Goal: Entertainment & Leisure: Browse casually

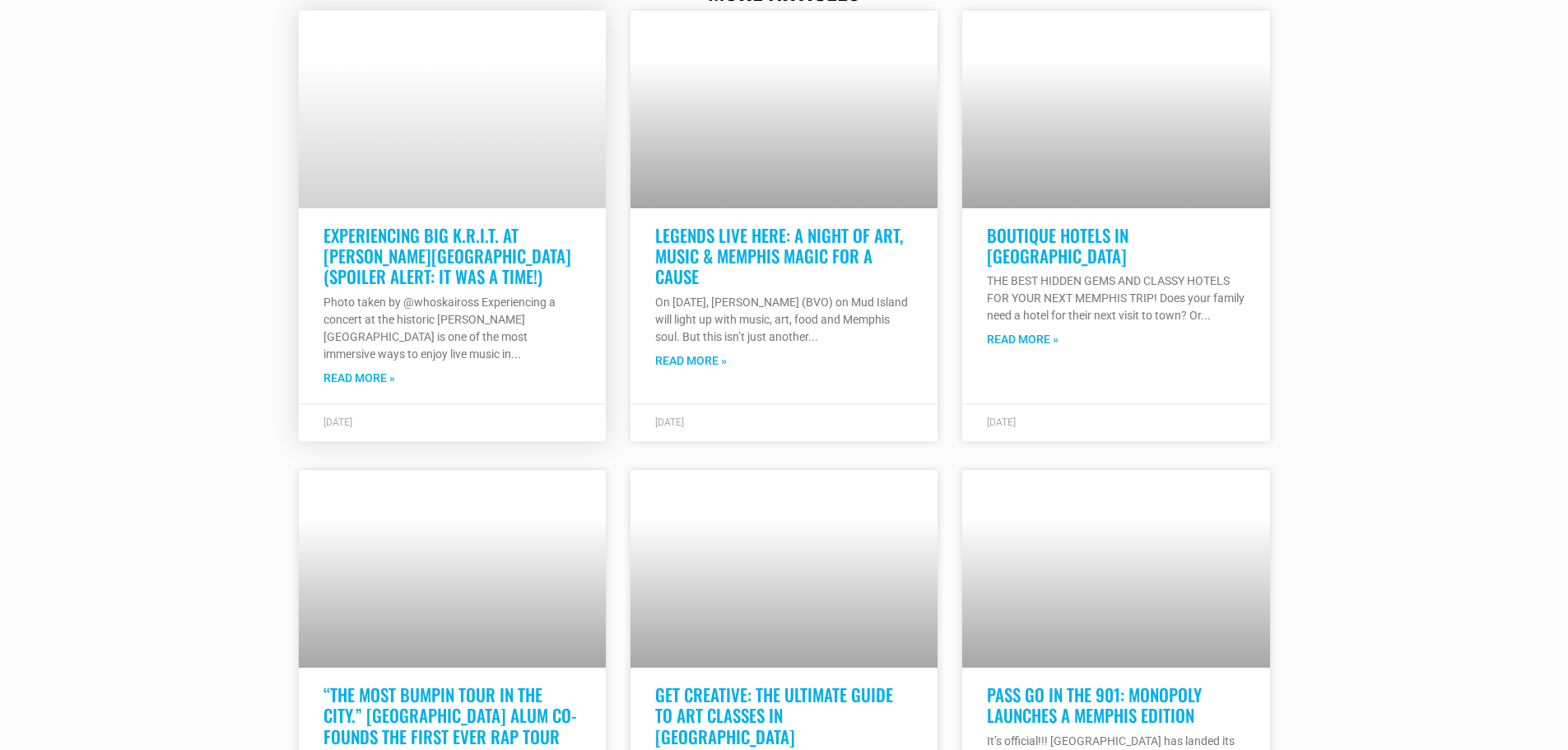
scroll to position [8765, 0]
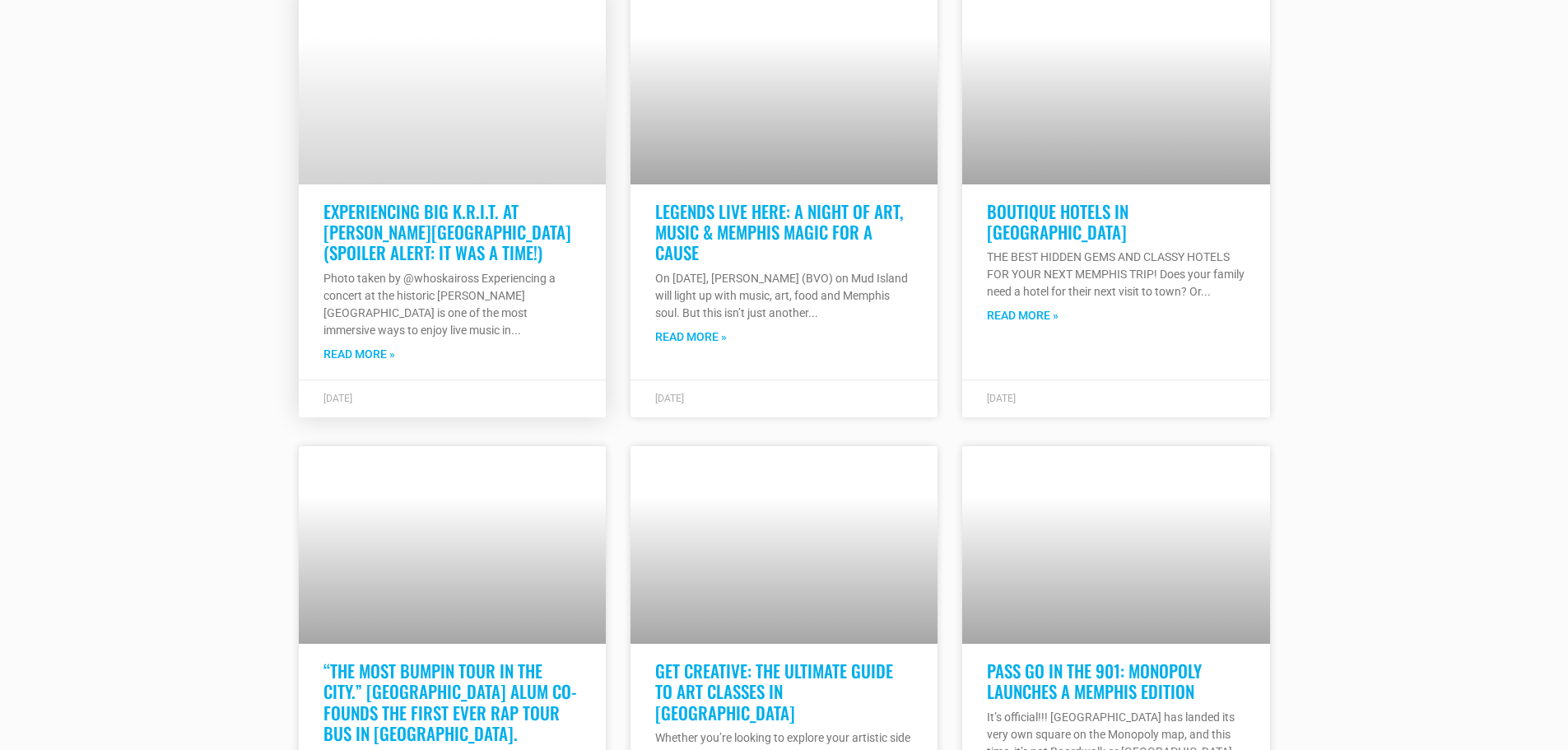
click at [419, 201] on h3 "Experiencing Big K.R.I.T. at [PERSON_NAME][GEOGRAPHIC_DATA] (Spoiler Alert: It …" at bounding box center [452, 232] width 258 height 62
click at [411, 225] on link "Experiencing Big K.R.I.T. at [PERSON_NAME][GEOGRAPHIC_DATA] (Spoiler Alert: It …" at bounding box center [447, 231] width 248 height 67
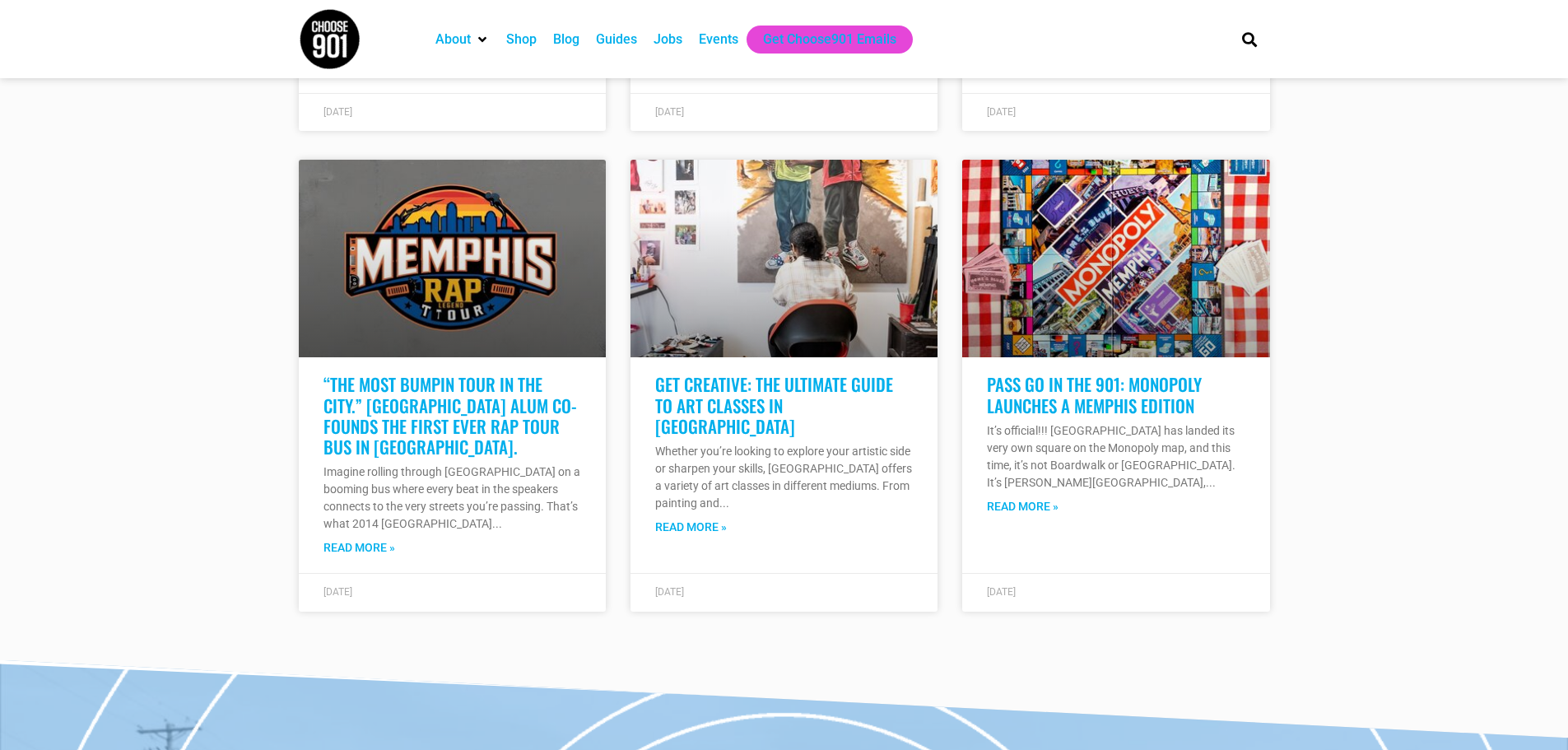
scroll to position [4867, 0]
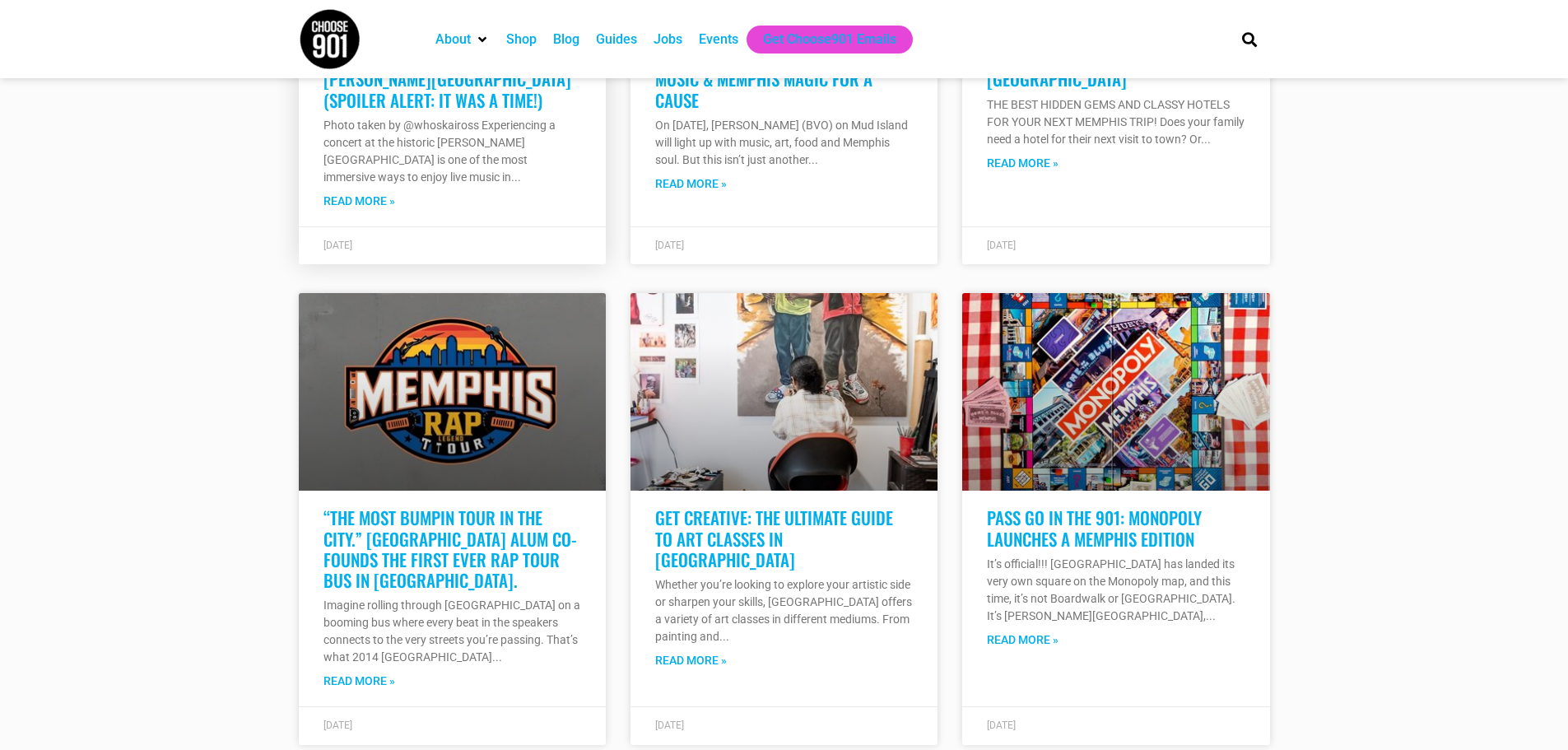
click at [430, 105] on link "Experiencing Big K.R.I.T. at [PERSON_NAME][GEOGRAPHIC_DATA] (Spoiler Alert: It …" at bounding box center [447, 78] width 248 height 67
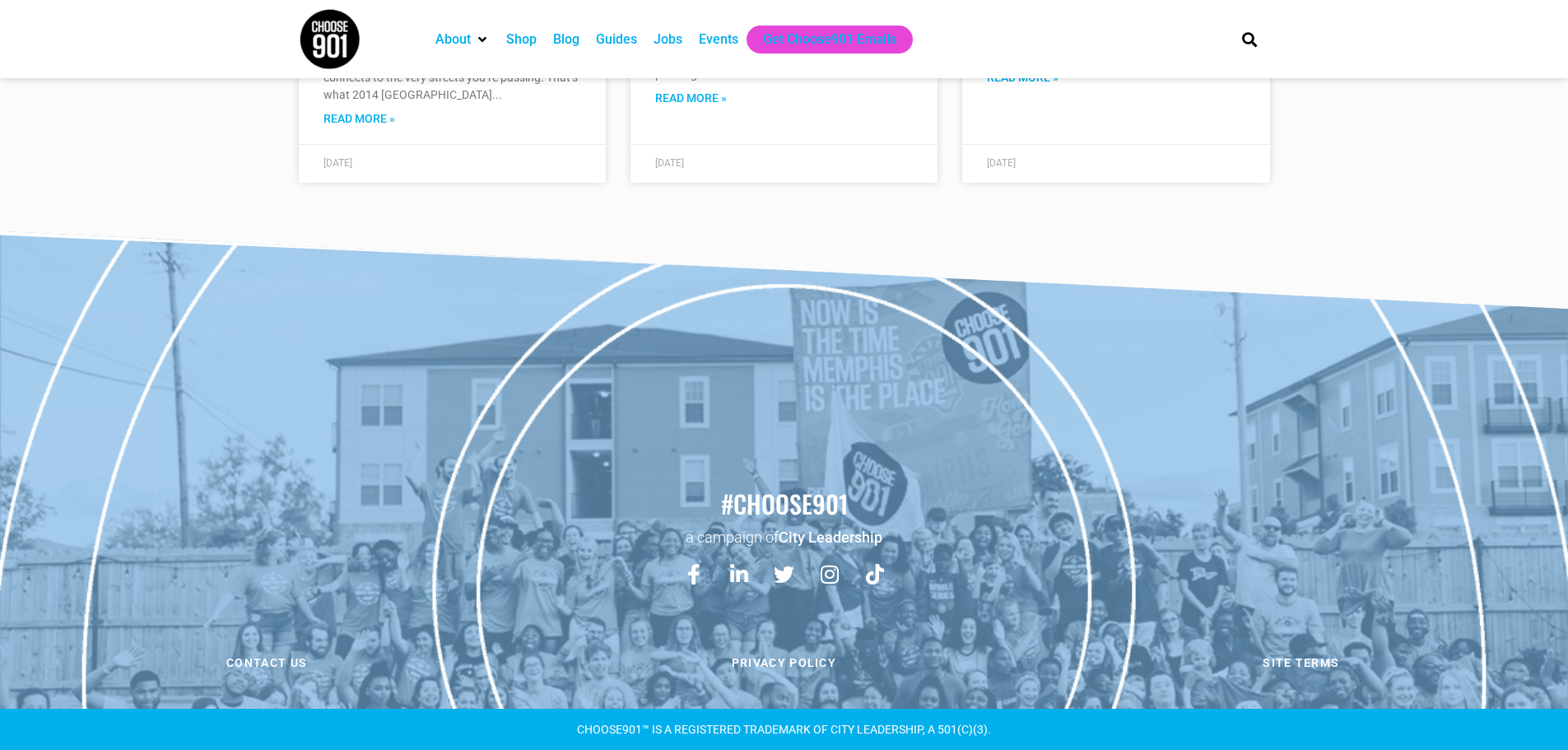
scroll to position [5444, 0]
